Goal: Task Accomplishment & Management: Use online tool/utility

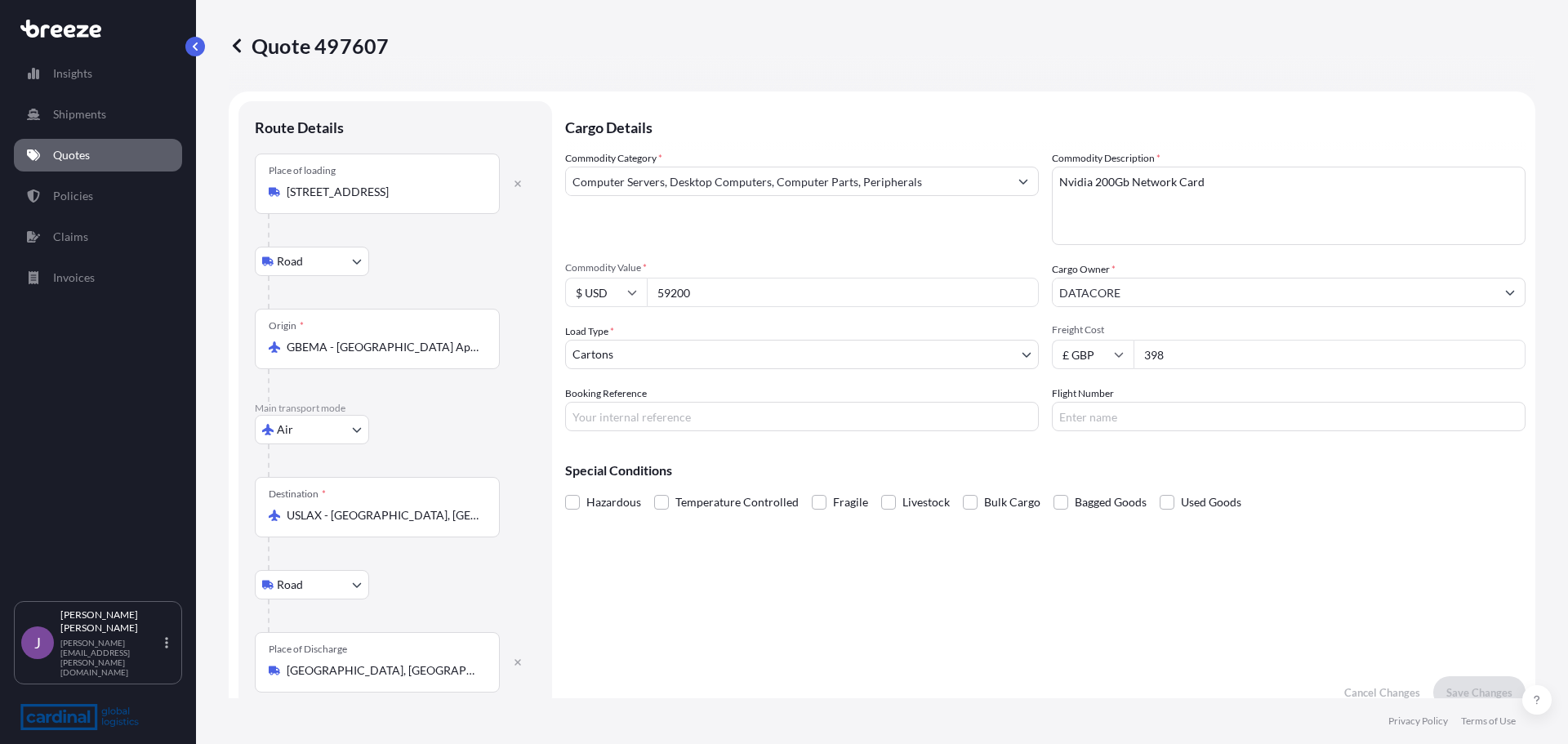
select select "Road"
select select "Air"
select select "Road"
select select "4"
click at [143, 119] on link "Shipments" at bounding box center [98, 114] width 168 height 33
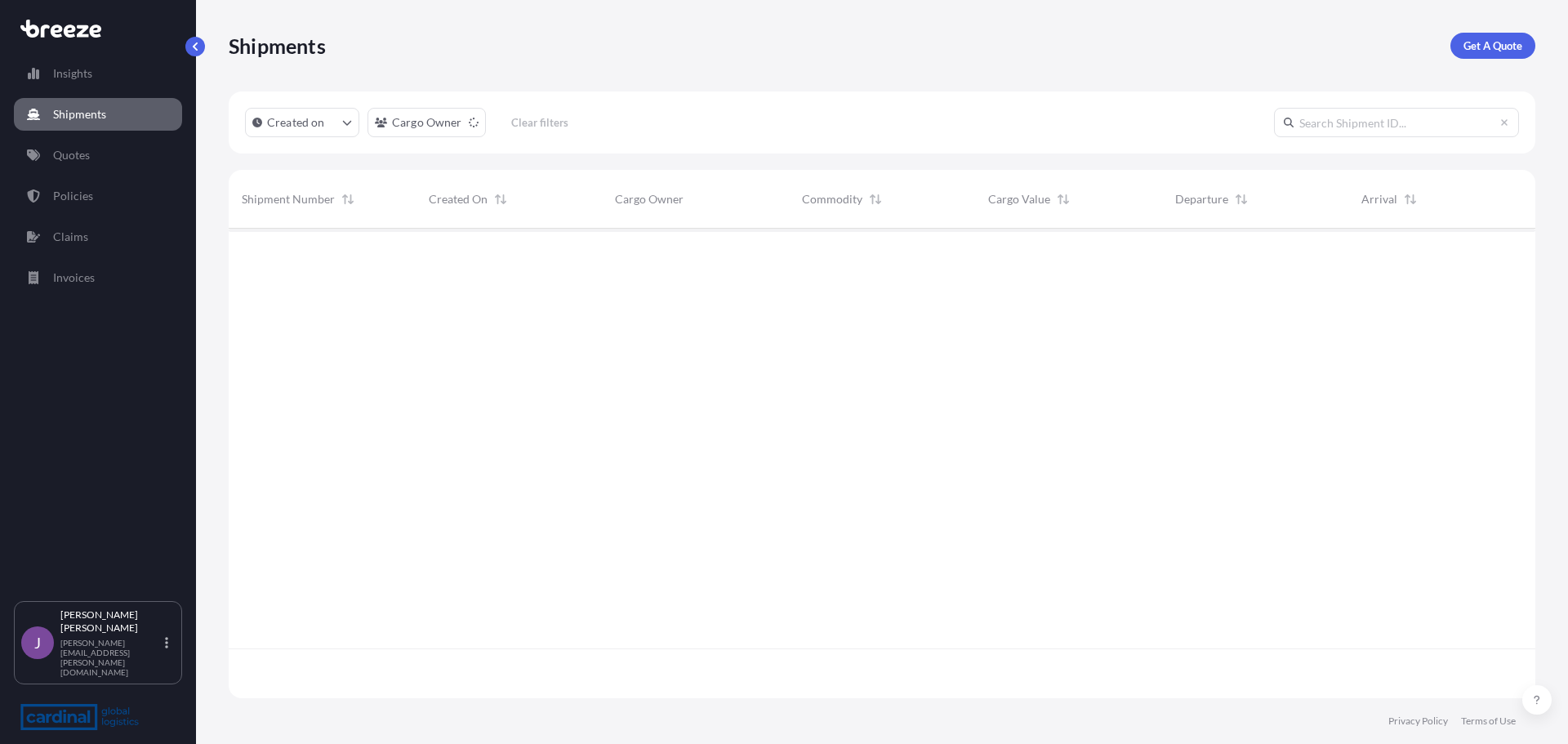
scroll to position [467, 1294]
click at [130, 150] on link "Quotes" at bounding box center [98, 155] width 168 height 33
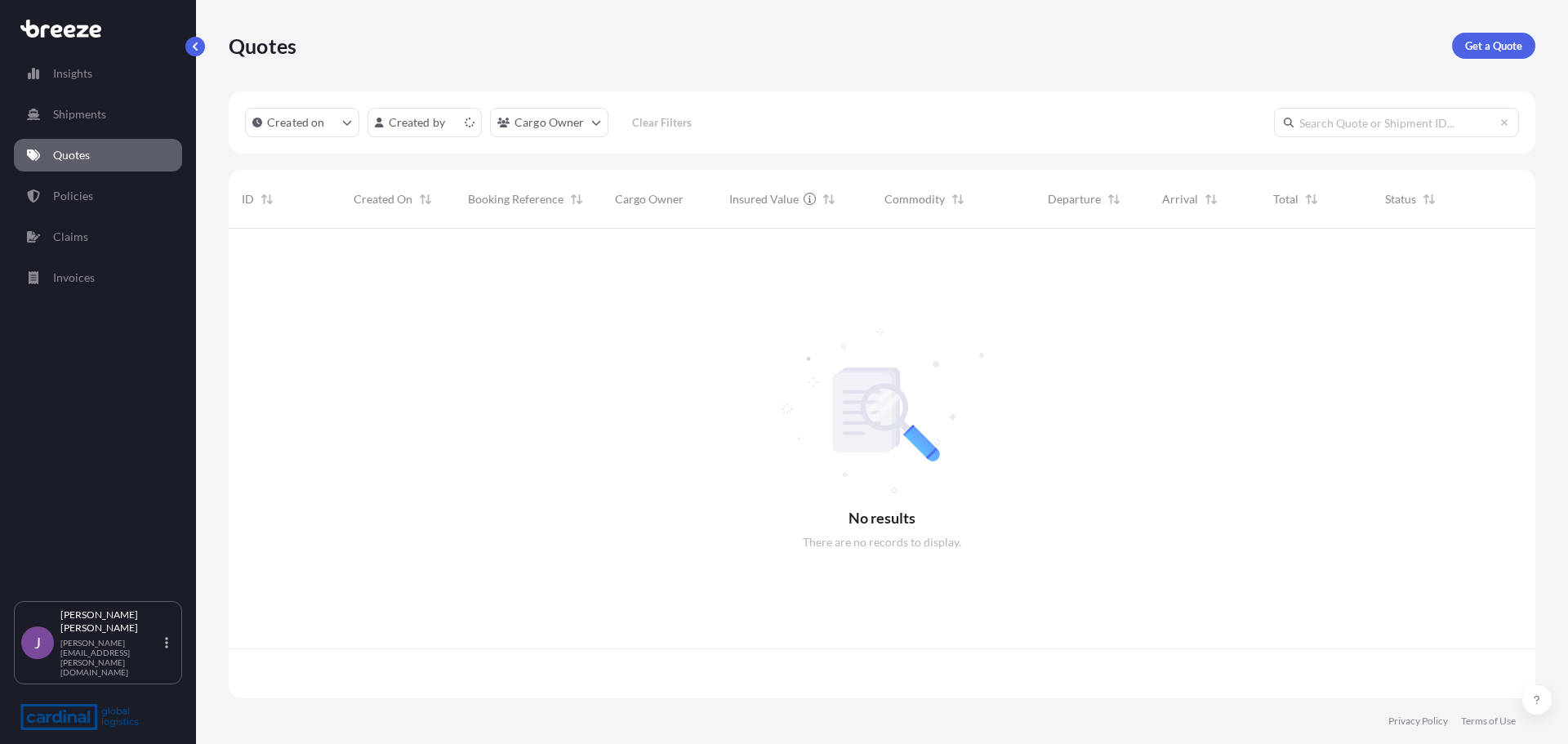
scroll to position [467, 1294]
